Goal: Task Accomplishment & Management: Use online tool/utility

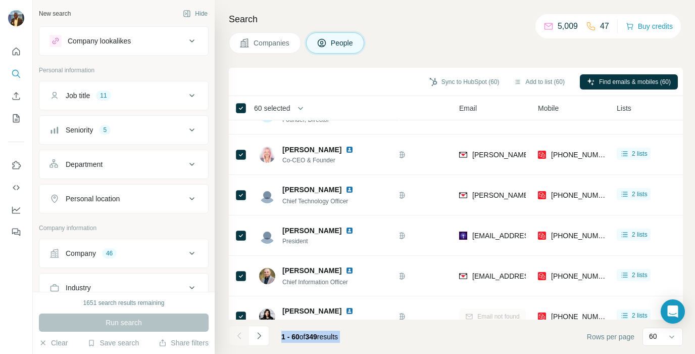
scroll to position [2227, 59]
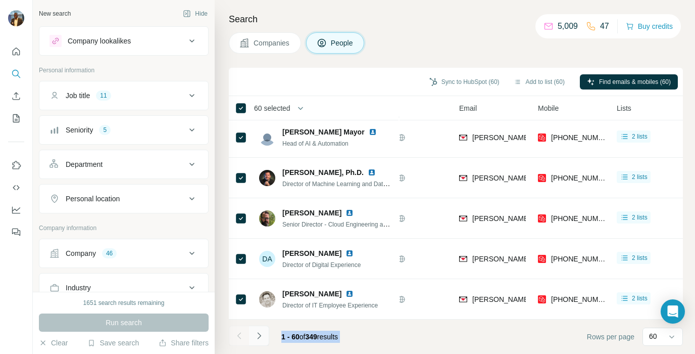
click at [261, 335] on icon "Navigate to next page" at bounding box center [259, 336] width 10 height 10
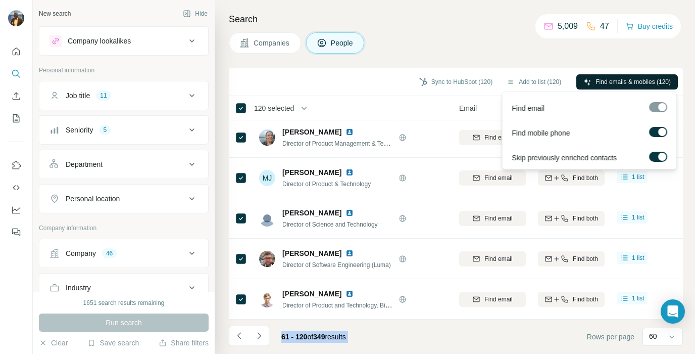
click at [620, 80] on span "Find emails & mobiles (120)" at bounding box center [633, 81] width 75 height 9
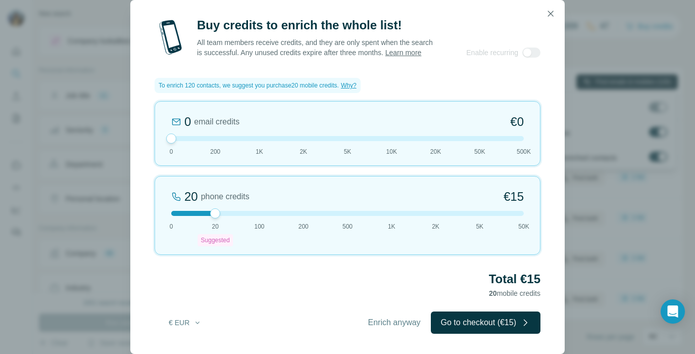
click at [218, 213] on div at bounding box center [215, 213] width 10 height 10
click at [386, 322] on span "Enrich anyway" at bounding box center [394, 322] width 53 height 12
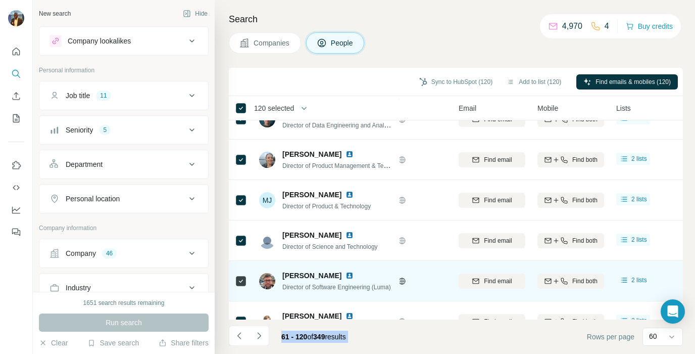
scroll to position [2227, 59]
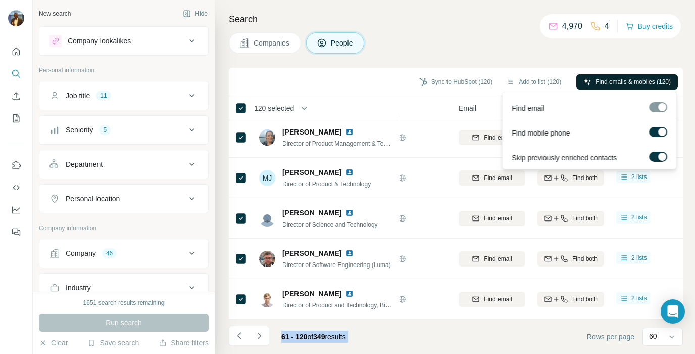
click at [611, 82] on span "Find emails & mobiles (120)" at bounding box center [633, 81] width 75 height 9
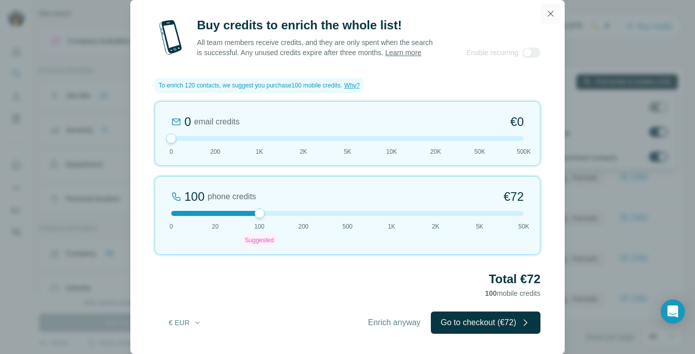
click at [552, 9] on icon "button" at bounding box center [551, 14] width 10 height 10
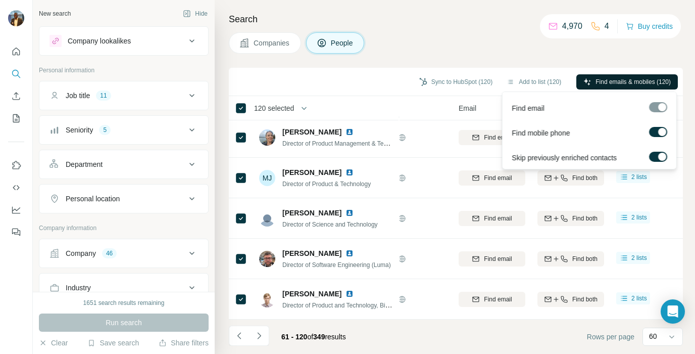
click at [662, 133] on div at bounding box center [662, 132] width 8 height 8
click at [636, 80] on span "Find emails (120)" at bounding box center [647, 81] width 47 height 9
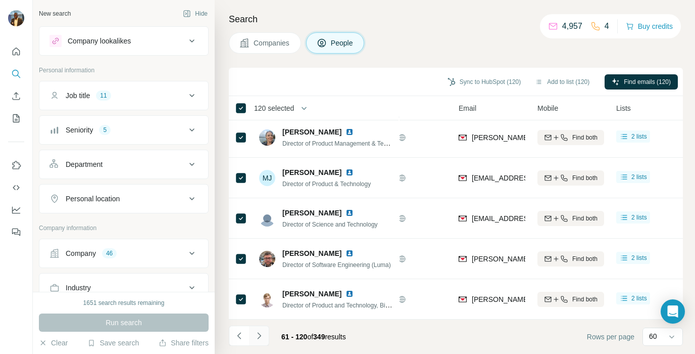
click at [265, 337] on button "Navigate to next page" at bounding box center [259, 335] width 20 height 20
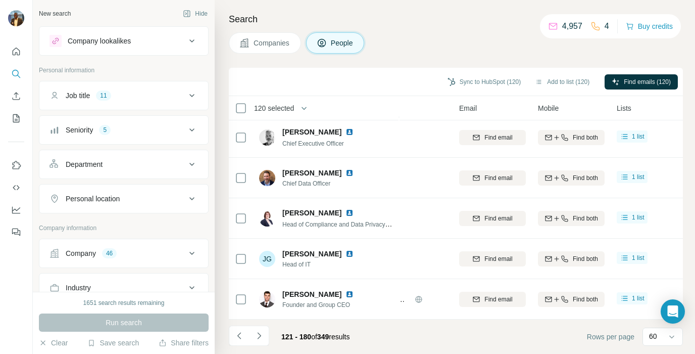
scroll to position [2227, 59]
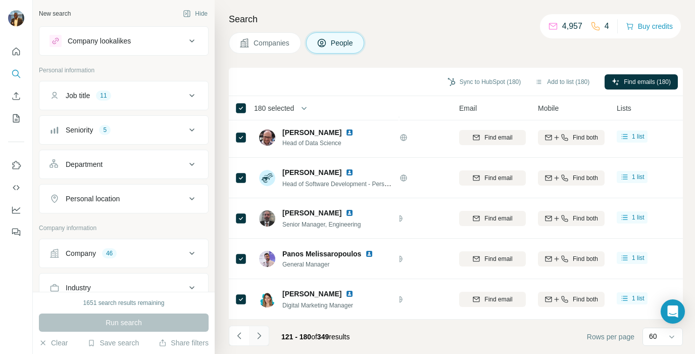
click at [258, 335] on icon "Navigate to next page" at bounding box center [259, 336] width 10 height 10
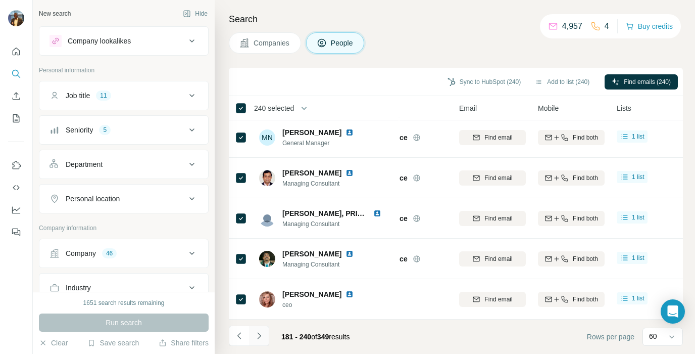
click at [259, 340] on icon "Navigate to next page" at bounding box center [259, 336] width 10 height 10
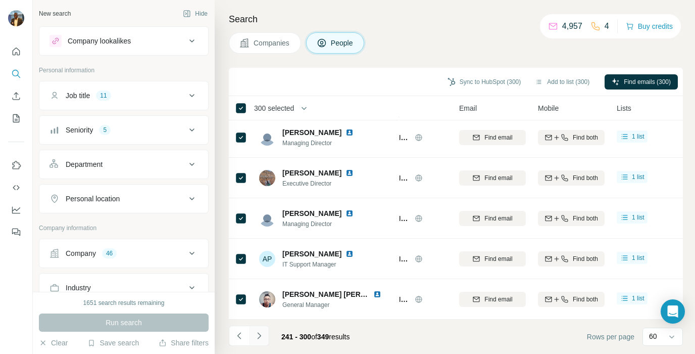
click at [259, 337] on icon "Navigate to next page" at bounding box center [259, 336] width 10 height 10
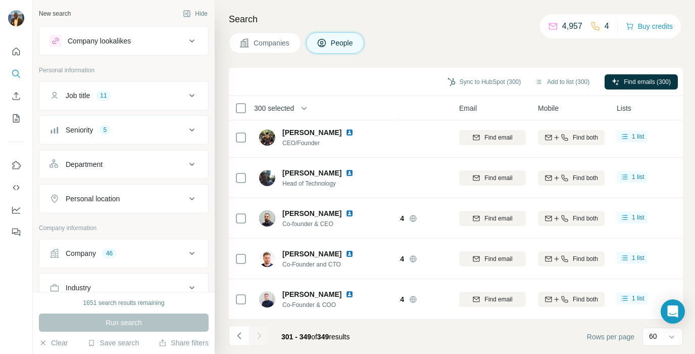
scroll to position [1782, 59]
click at [241, 101] on th "300 selected" at bounding box center [310, 108] width 162 height 24
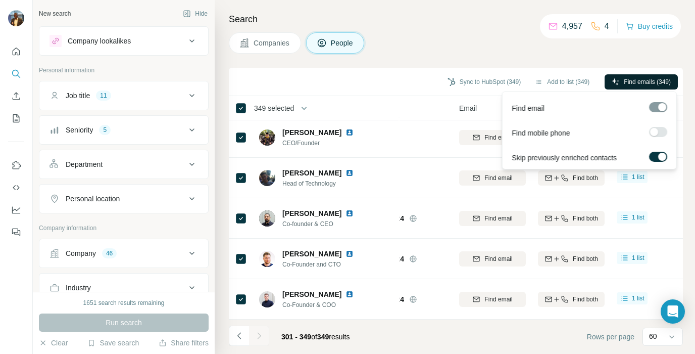
click at [641, 84] on span "Find emails (349)" at bounding box center [647, 81] width 47 height 9
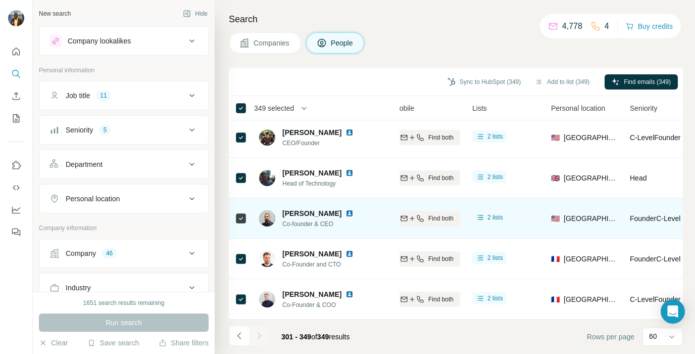
scroll to position [1782, 45]
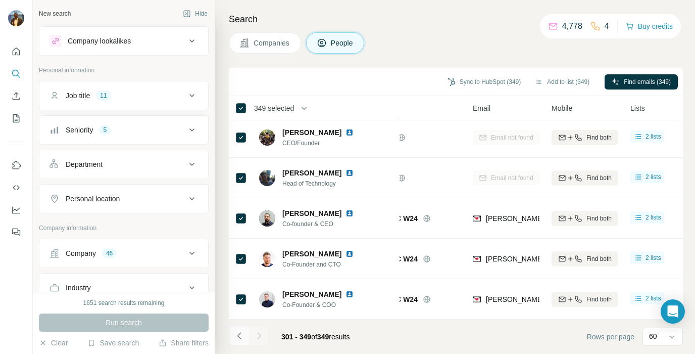
click at [239, 333] on icon "Navigate to previous page" at bounding box center [239, 335] width 4 height 7
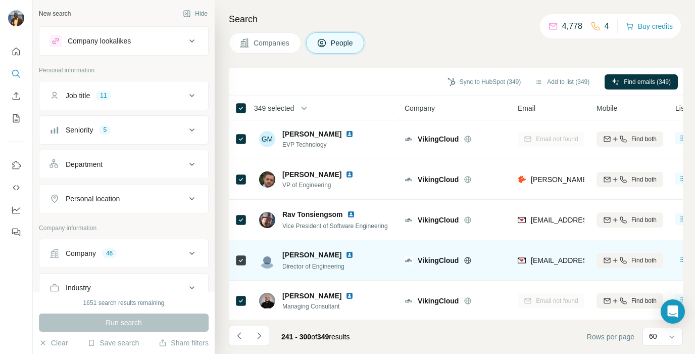
scroll to position [1398, 0]
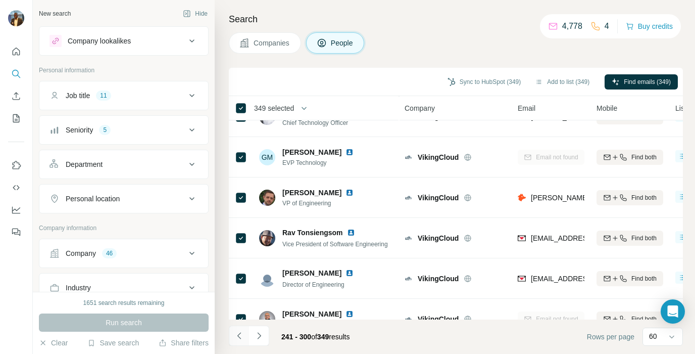
click at [240, 337] on icon "Navigate to previous page" at bounding box center [239, 336] width 10 height 10
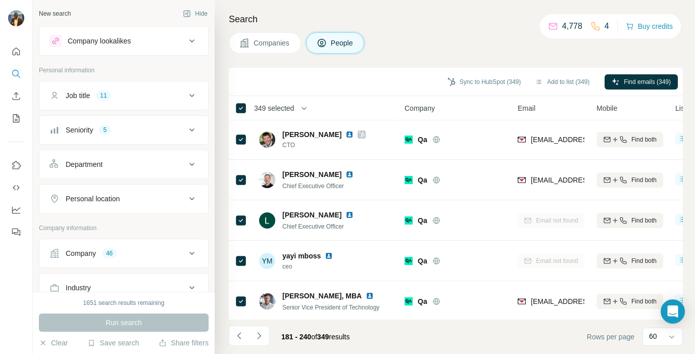
scroll to position [0, 0]
